Goal: Transaction & Acquisition: Subscribe to service/newsletter

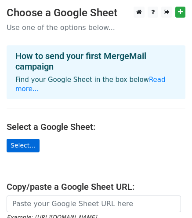
scroll to position [40, 0]
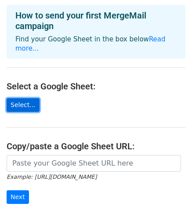
click at [22, 99] on link "Select..." at bounding box center [23, 105] width 33 height 14
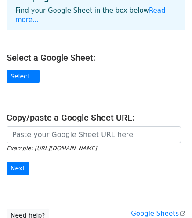
scroll to position [70, 0]
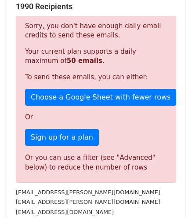
scroll to position [178, 0]
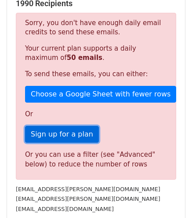
click at [62, 132] on link "Sign up for a plan" at bounding box center [62, 134] width 74 height 17
